Goal: Task Accomplishment & Management: Complete application form

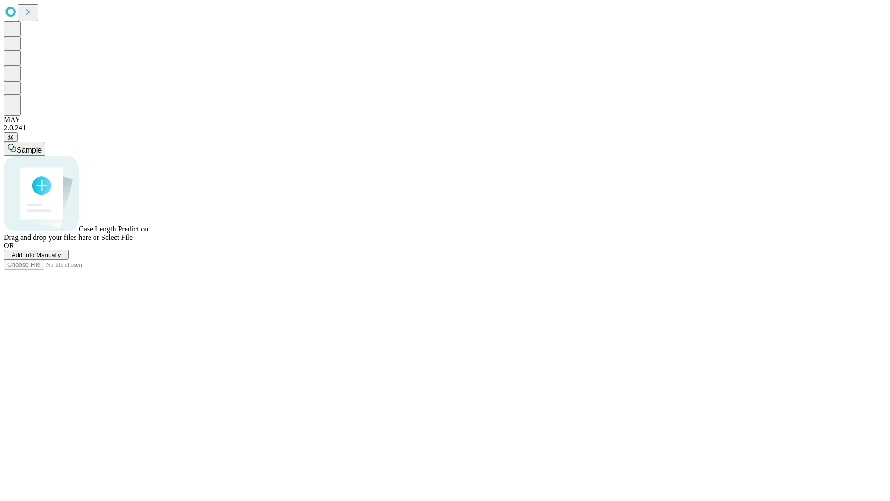
click at [61, 258] on span "Add Info Manually" at bounding box center [37, 254] width 50 height 7
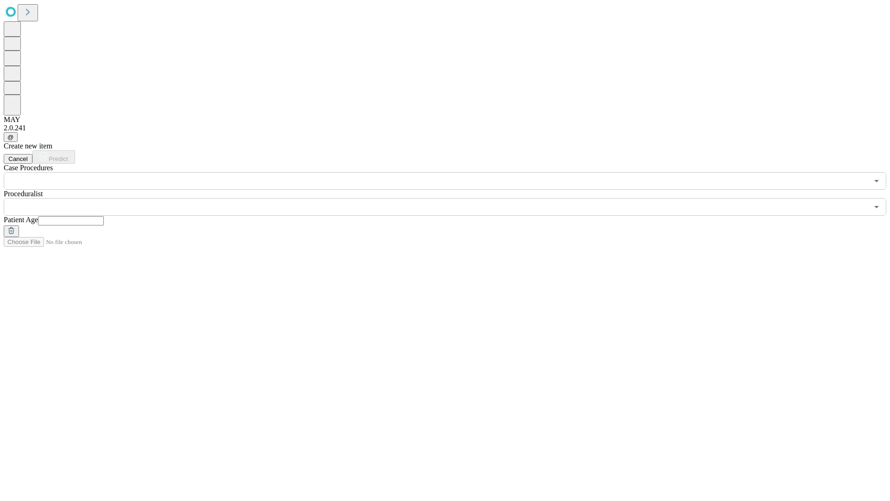
click at [104, 216] on input "text" at bounding box center [71, 220] width 66 height 9
type input "***"
click at [452, 198] on input "text" at bounding box center [436, 207] width 865 height 18
